Goal: Information Seeking & Learning: Understand process/instructions

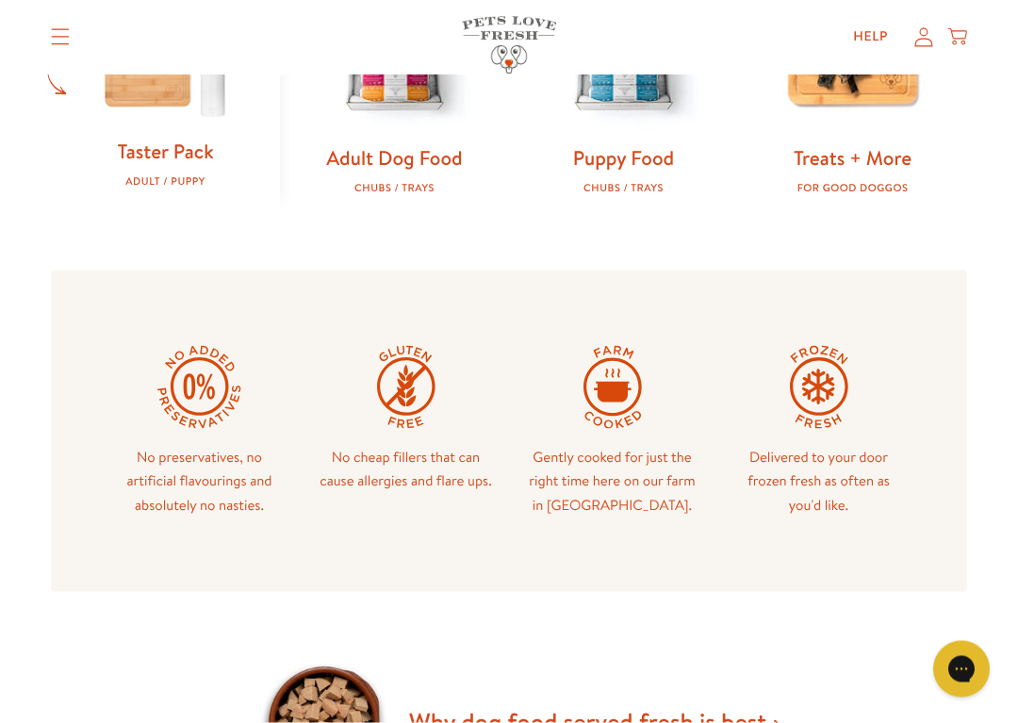
scroll to position [710, 0]
click at [436, 158] on link "Adult Dog Food" at bounding box center [394, 156] width 136 height 27
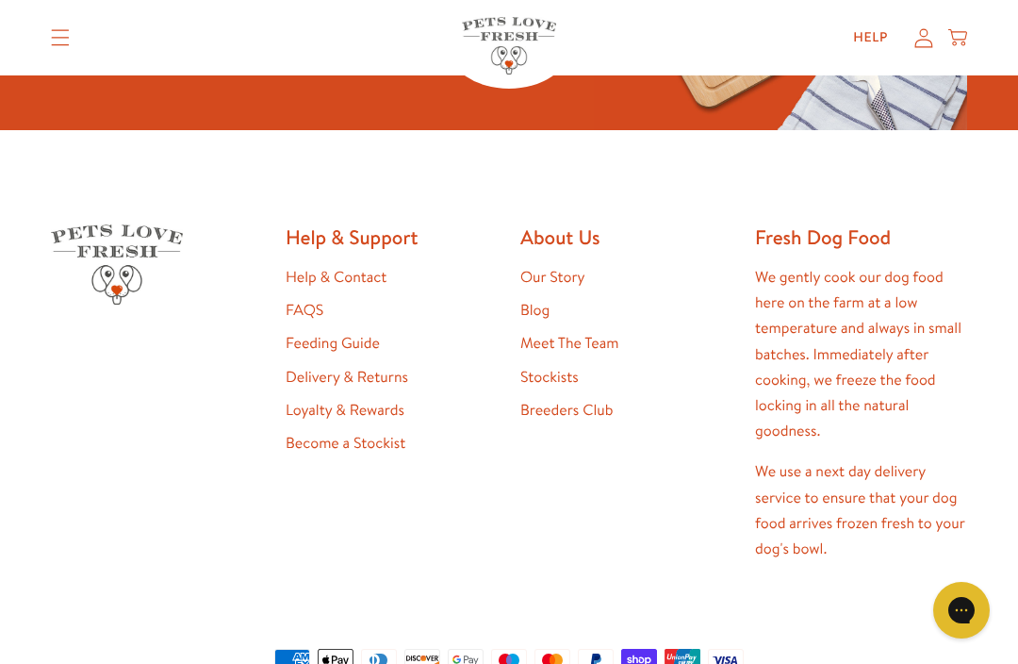
scroll to position [891, 0]
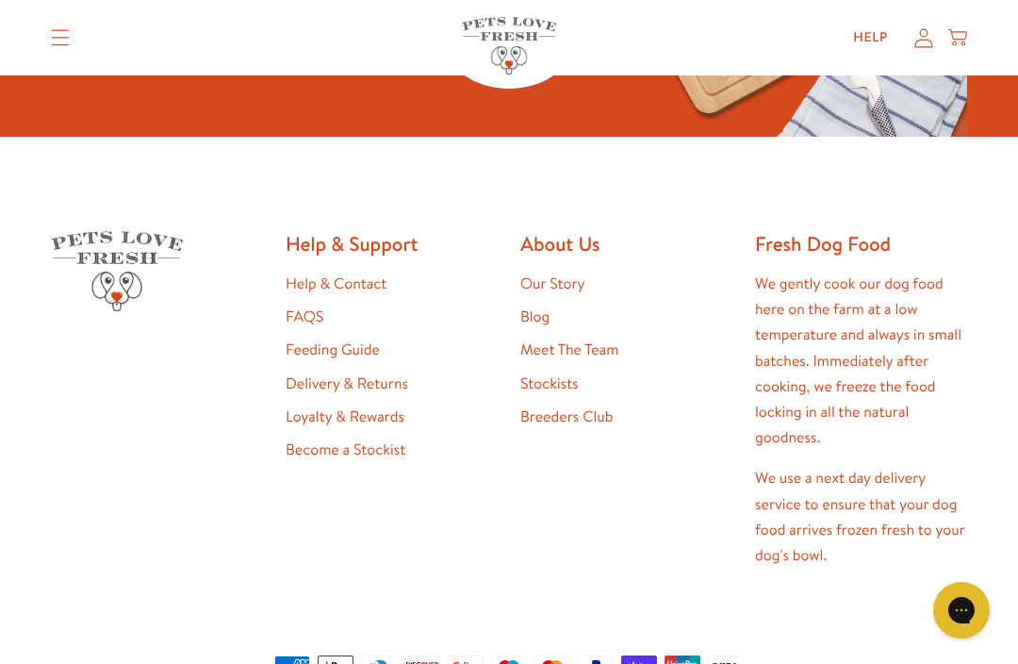
click at [350, 352] on link "Feeding Guide" at bounding box center [333, 349] width 94 height 21
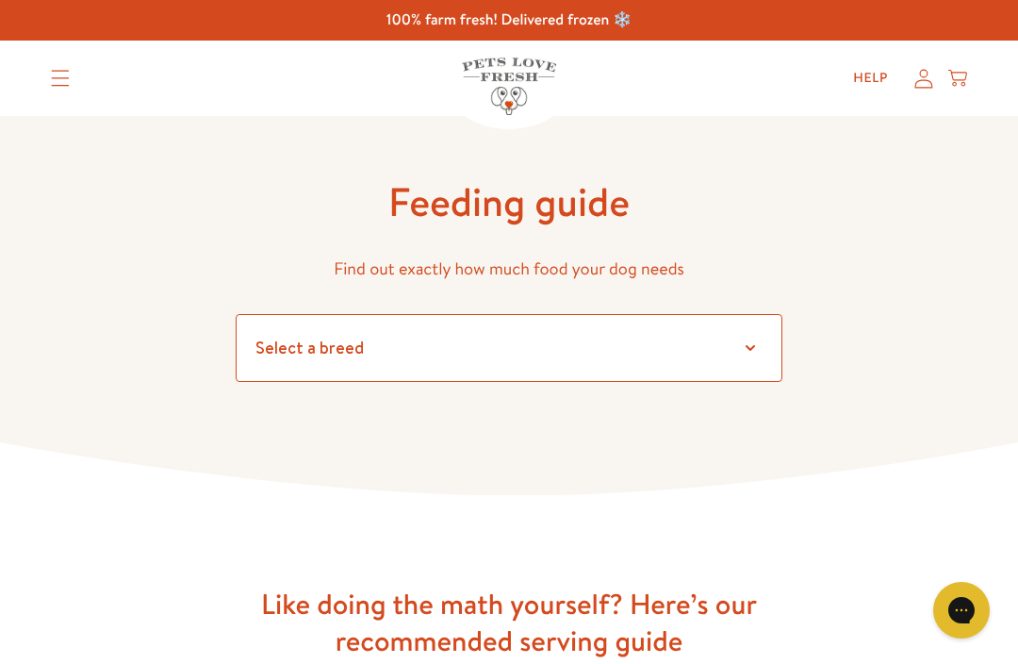
click at [755, 345] on select "Select a breed" at bounding box center [509, 348] width 547 height 68
select select "30"
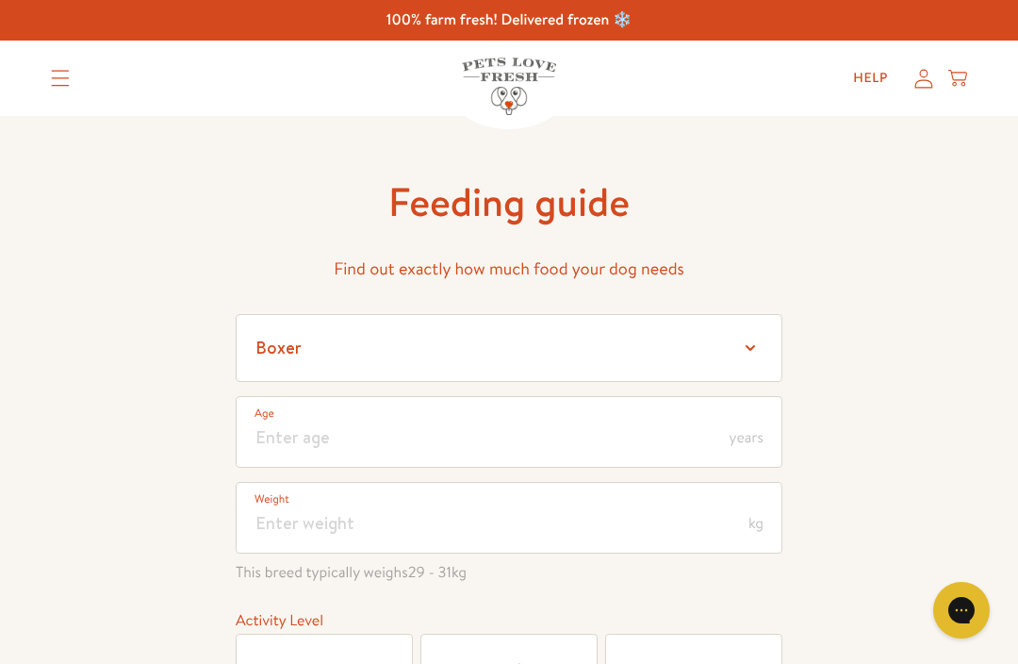
click at [758, 434] on span "years" at bounding box center [747, 437] width 34 height 15
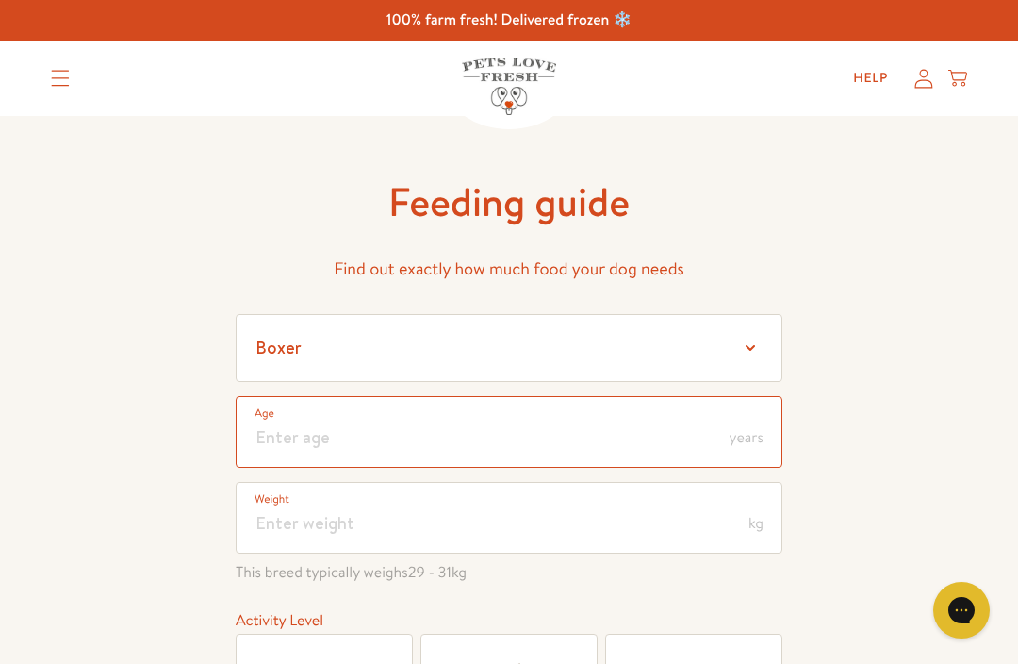
click at [323, 435] on input "number" at bounding box center [509, 432] width 547 height 72
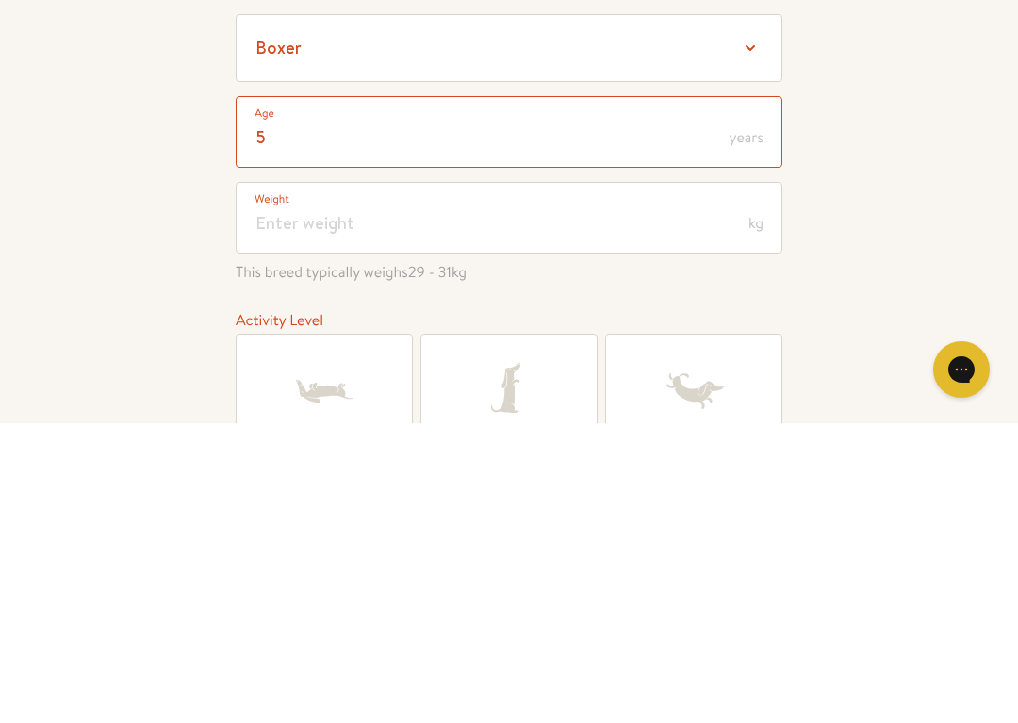
type input "5"
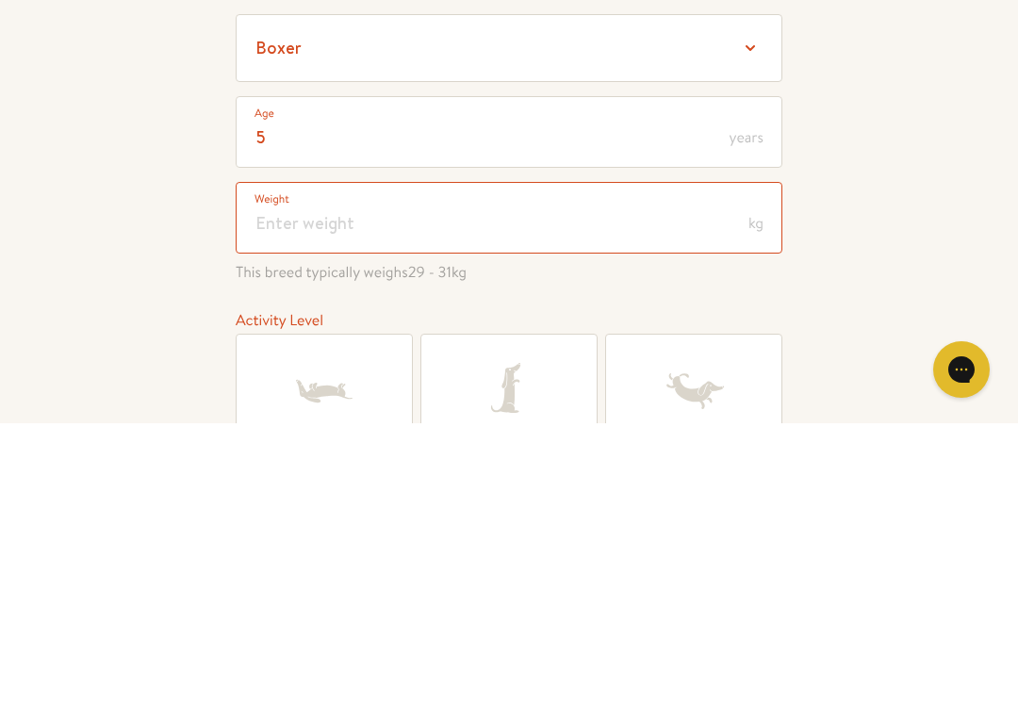
click at [321, 482] on input "number" at bounding box center [509, 518] width 547 height 72
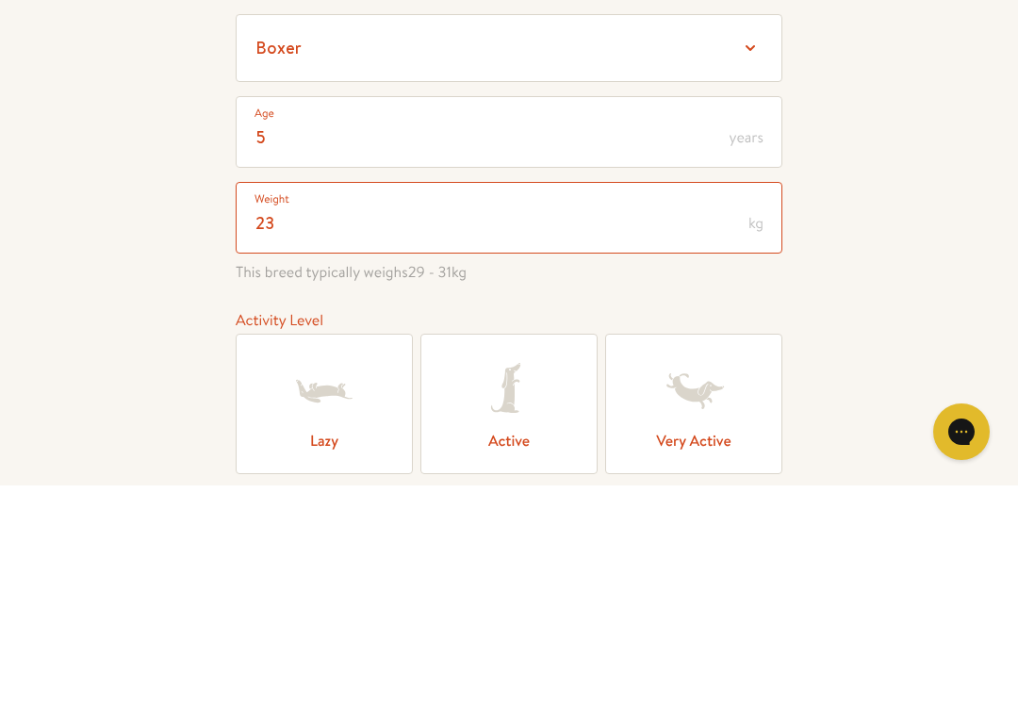
scroll to position [102, 0]
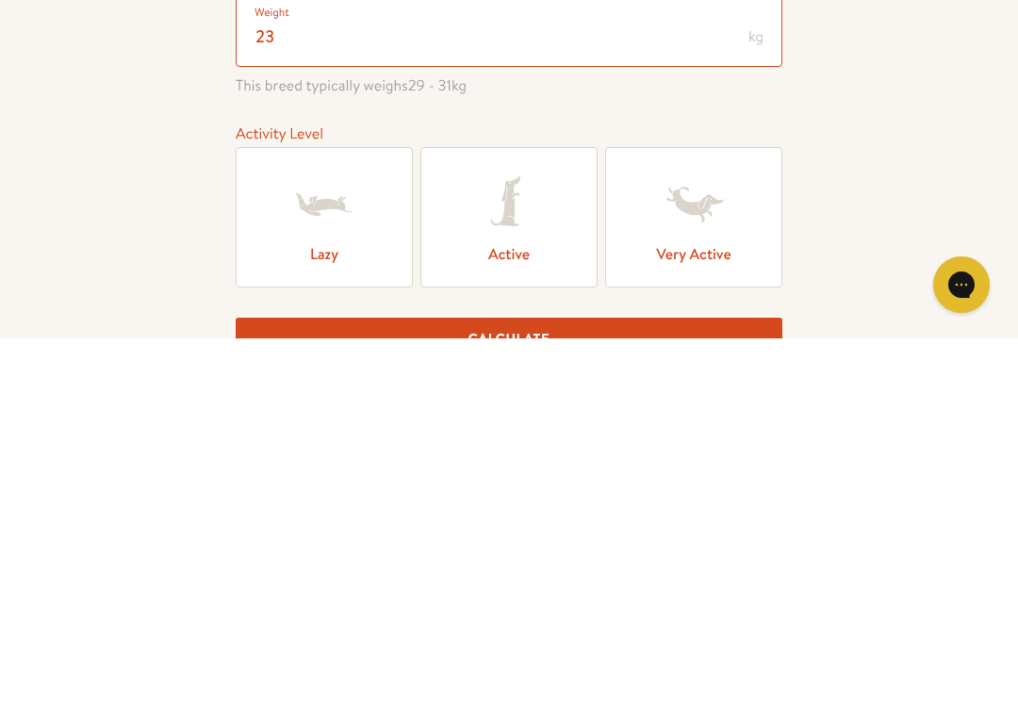
type input "23"
click at [523, 552] on icon at bounding box center [508, 589] width 75 height 75
click at [0, 0] on input "Active" at bounding box center [0, 0] width 0 height 0
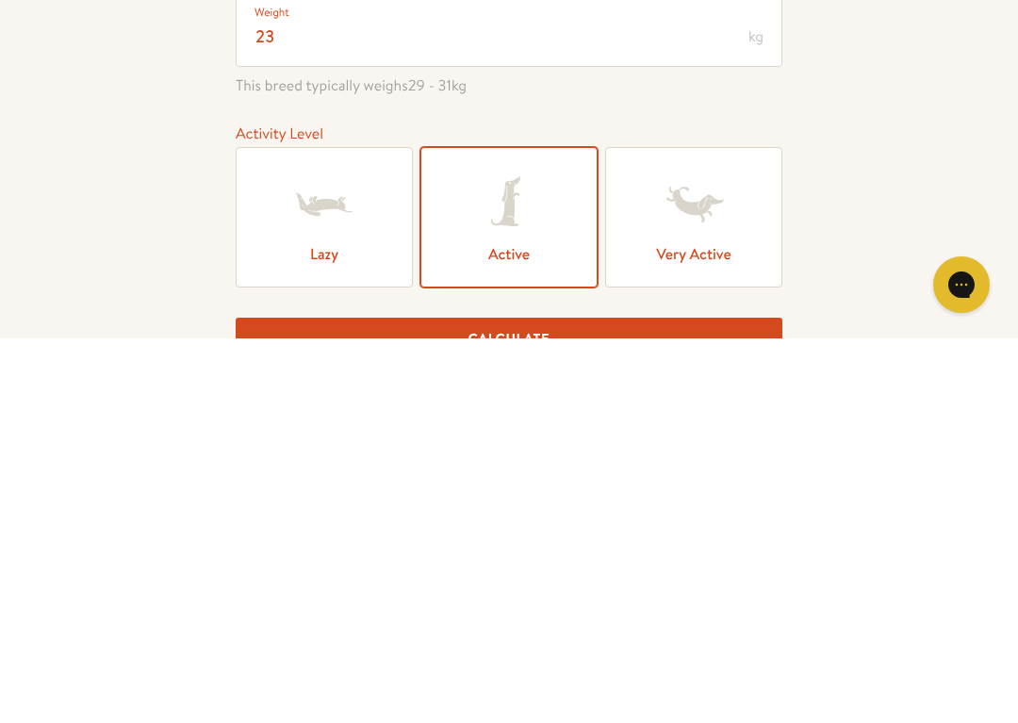
scroll to position [487, 0]
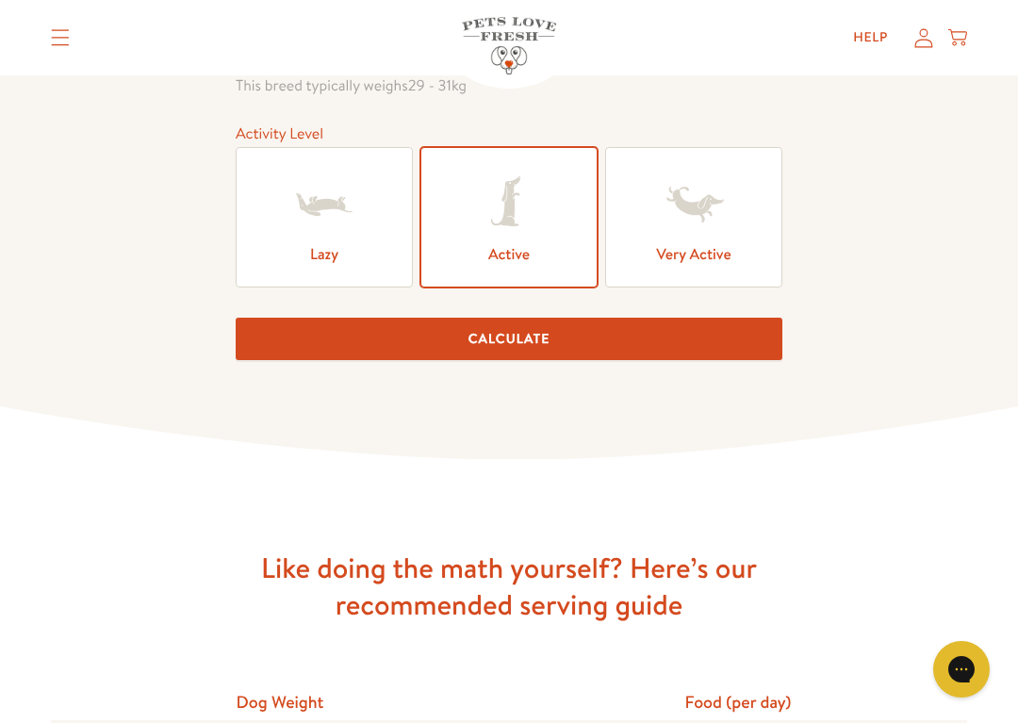
click at [506, 348] on button "Calculate" at bounding box center [509, 339] width 547 height 42
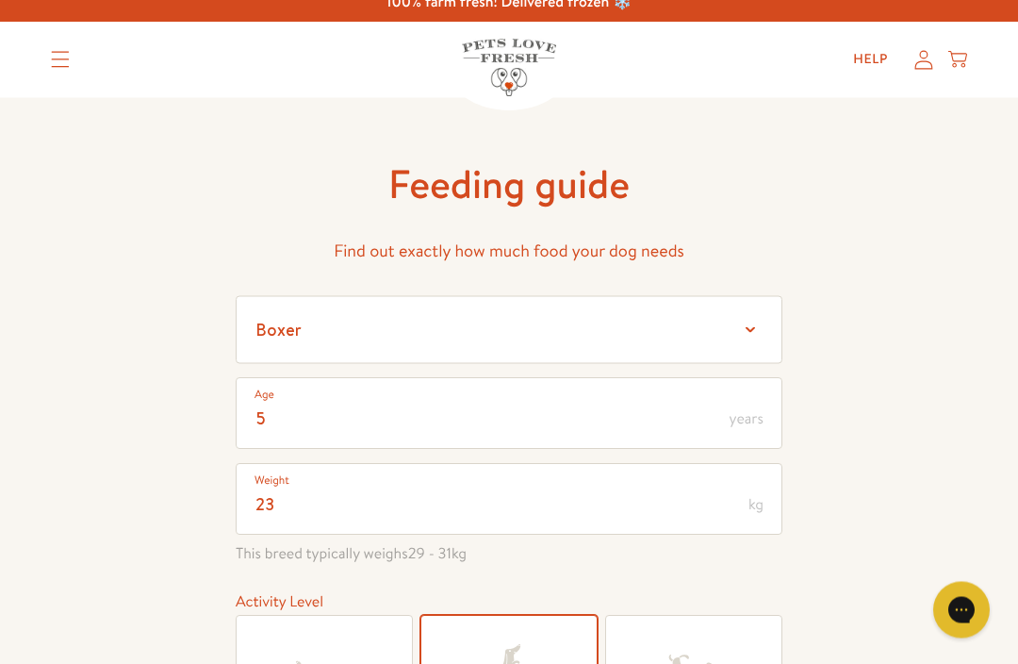
scroll to position [0, 0]
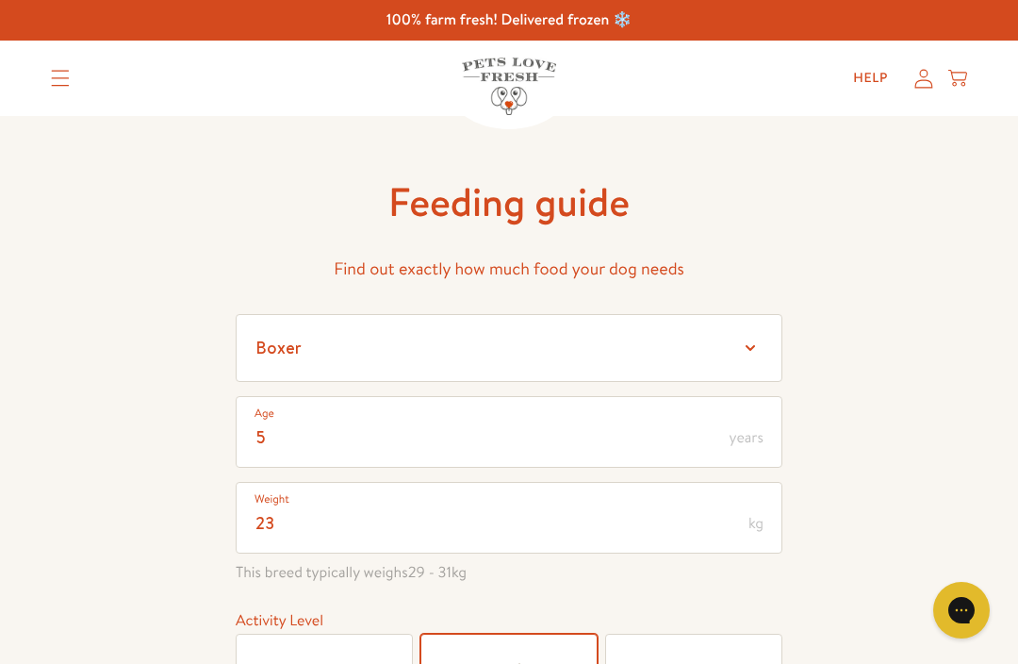
click at [68, 88] on summary "Translation missing: en.sections.header.menu" at bounding box center [60, 78] width 49 height 47
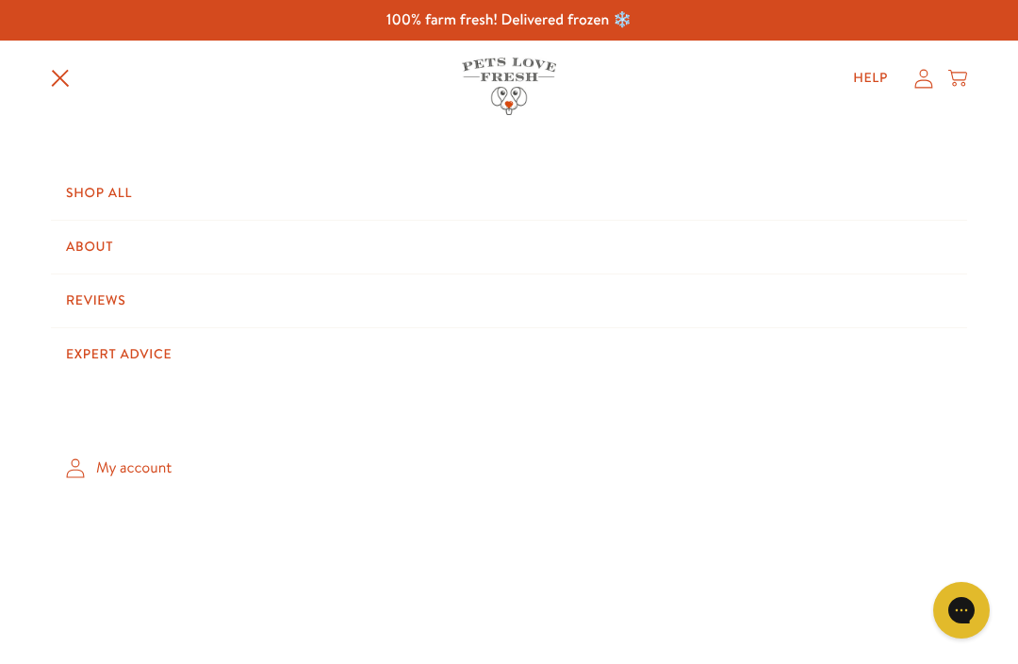
click at [111, 191] on link "Shop All" at bounding box center [509, 193] width 917 height 53
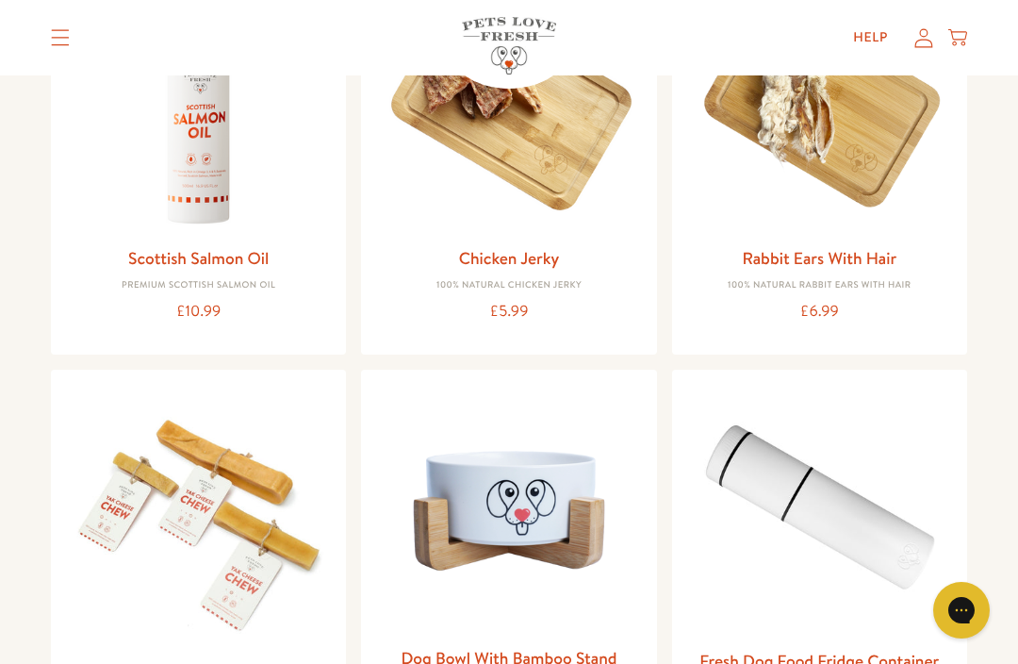
scroll to position [1401, 0]
